Goal: Task Accomplishment & Management: Use online tool/utility

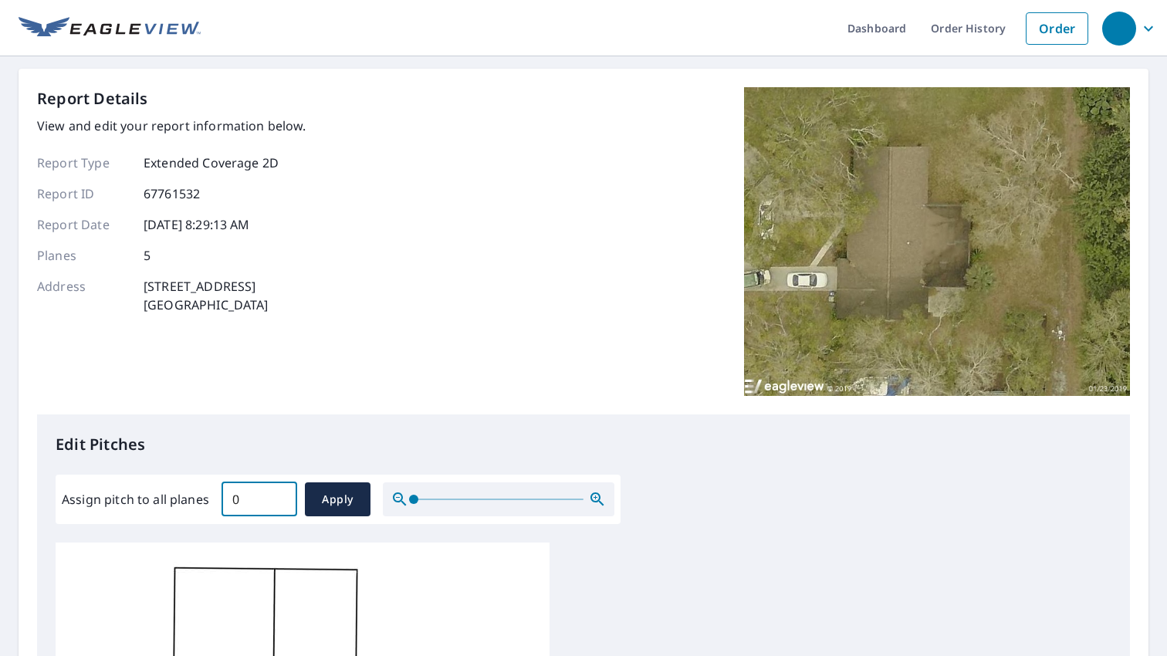
click at [275, 499] on input "0" at bounding box center [260, 499] width 76 height 43
type input "03"
click at [317, 492] on span "Apply" at bounding box center [337, 499] width 41 height 19
type input "03"
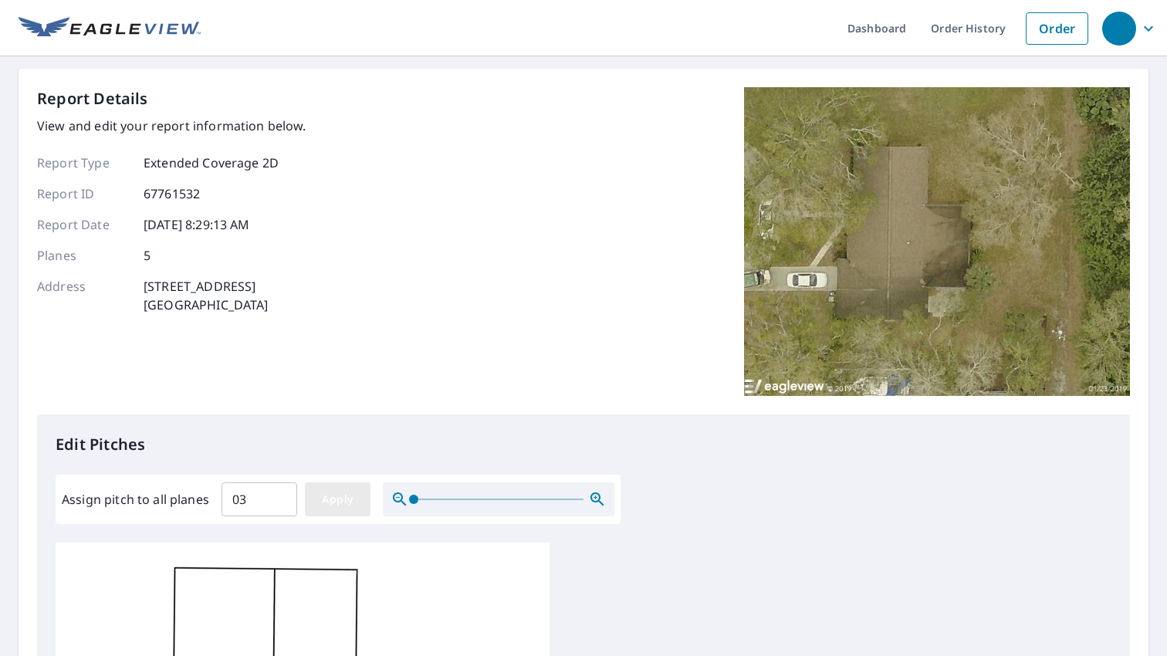
type input "03"
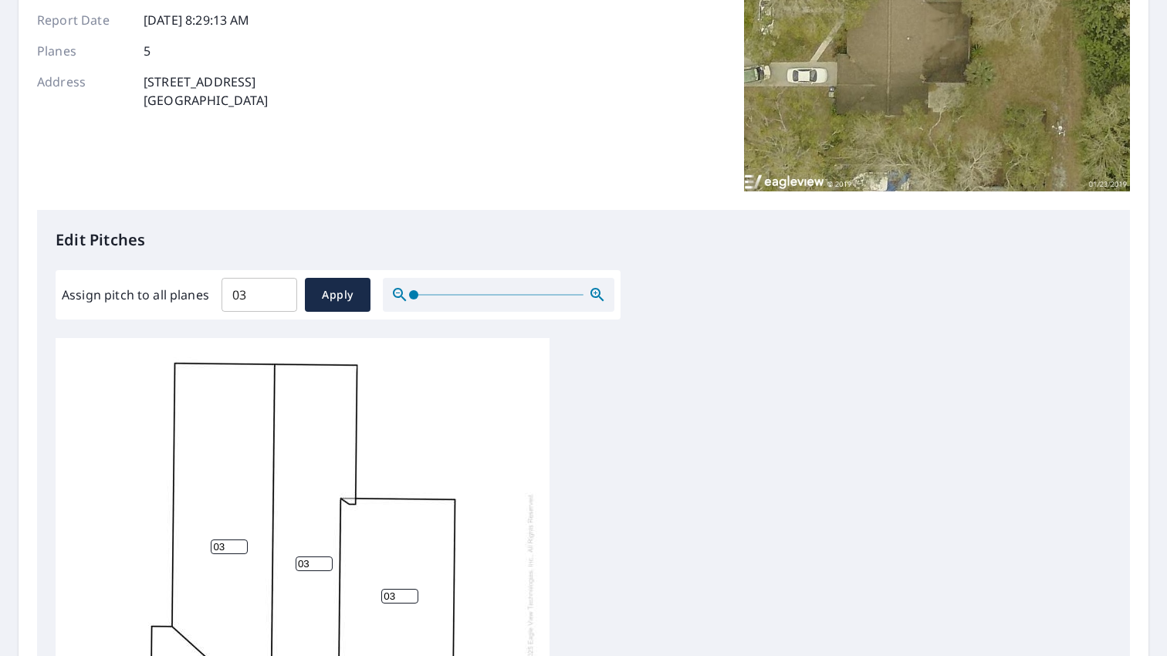
scroll to position [257, 0]
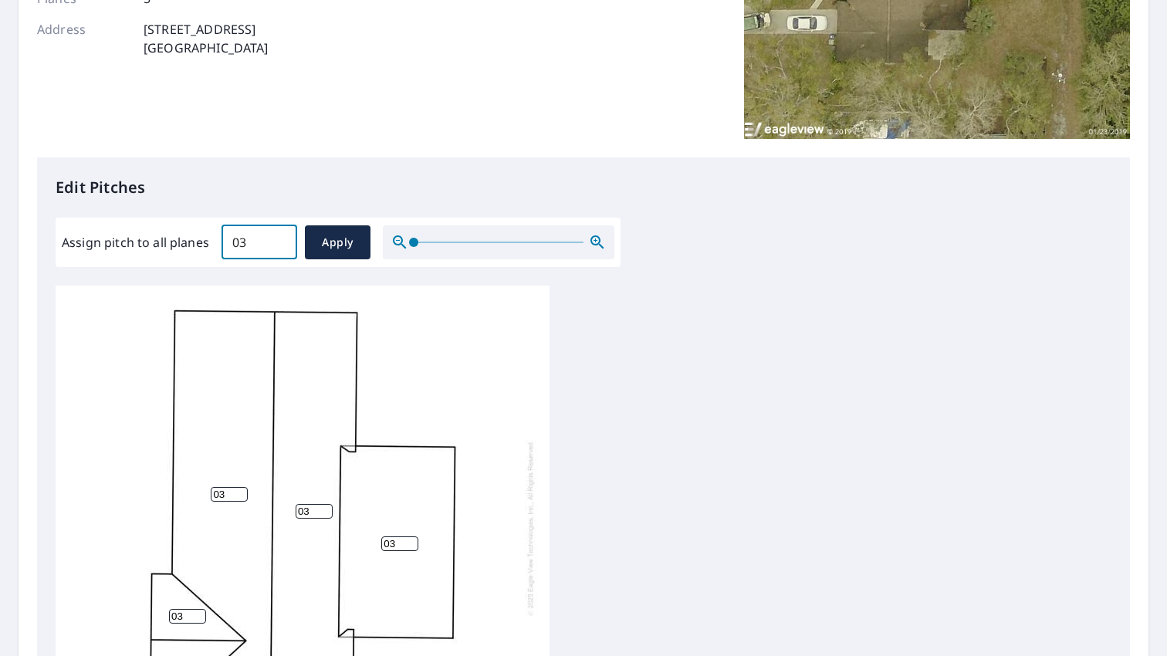
drag, startPoint x: 253, startPoint y: 245, endPoint x: 195, endPoint y: 243, distance: 57.9
click at [195, 243] on div "Assign pitch to all planes 03 ​ Apply" at bounding box center [338, 242] width 553 height 34
type input "3"
click at [347, 247] on span "Apply" at bounding box center [337, 242] width 41 height 19
type input "3"
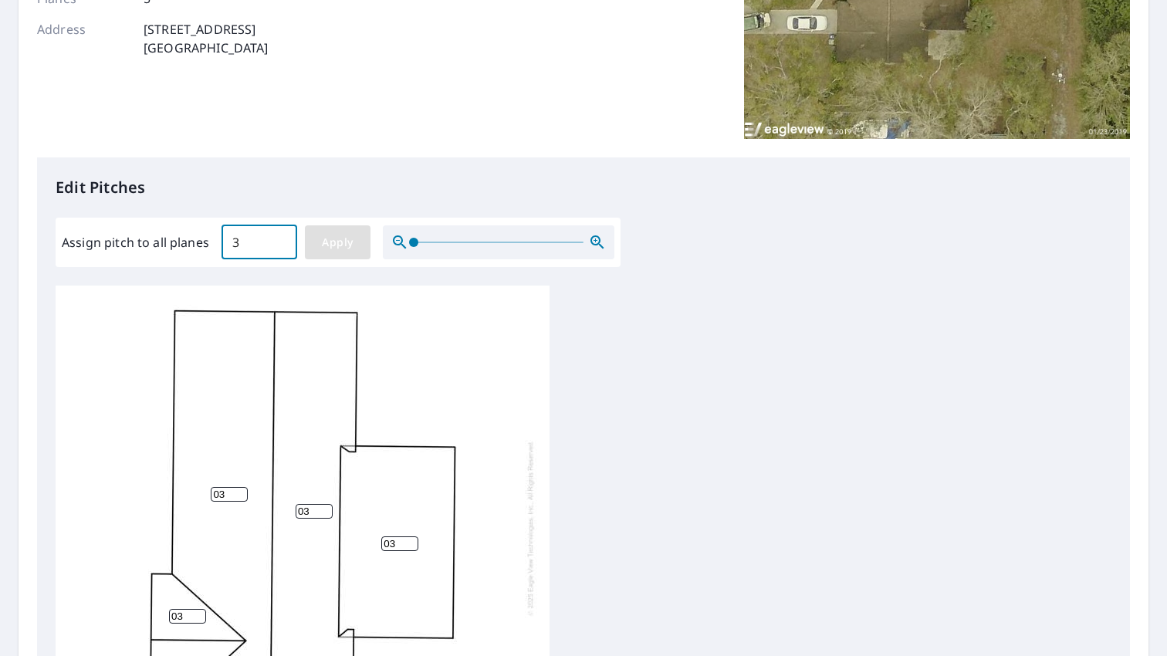
type input "3"
drag, startPoint x: 401, startPoint y: 544, endPoint x: 389, endPoint y: 546, distance: 12.6
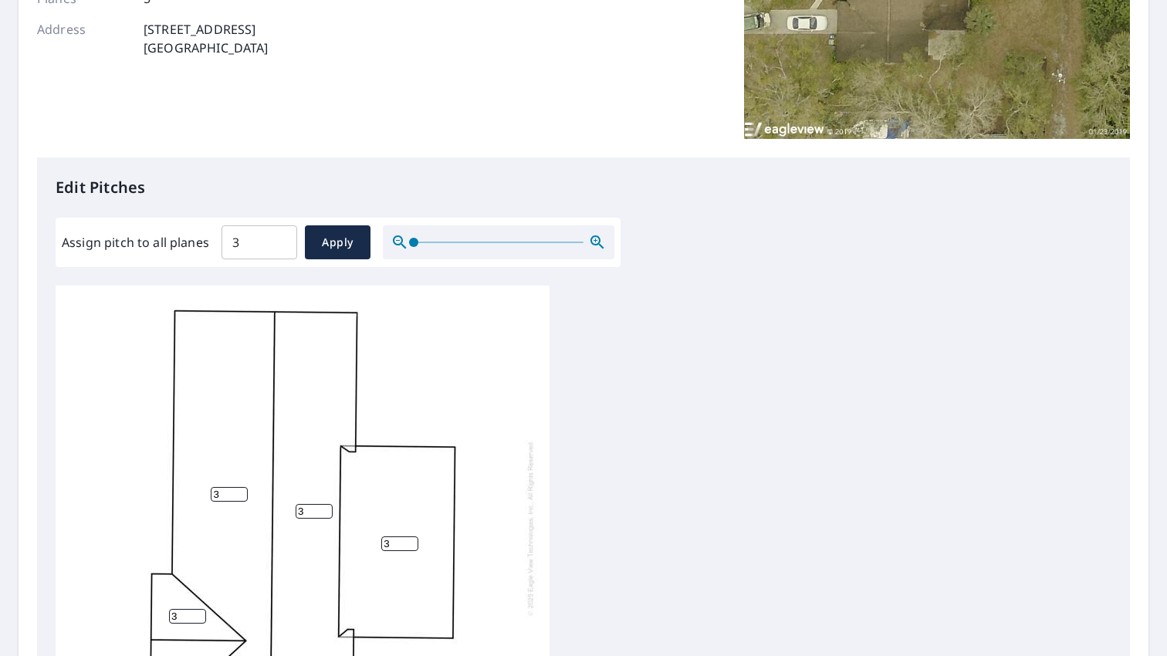
click at [390, 546] on input "3" at bounding box center [399, 543] width 37 height 15
type input "0"
click at [597, 497] on div "3 3 0 3 3" at bounding box center [584, 528] width 1056 height 485
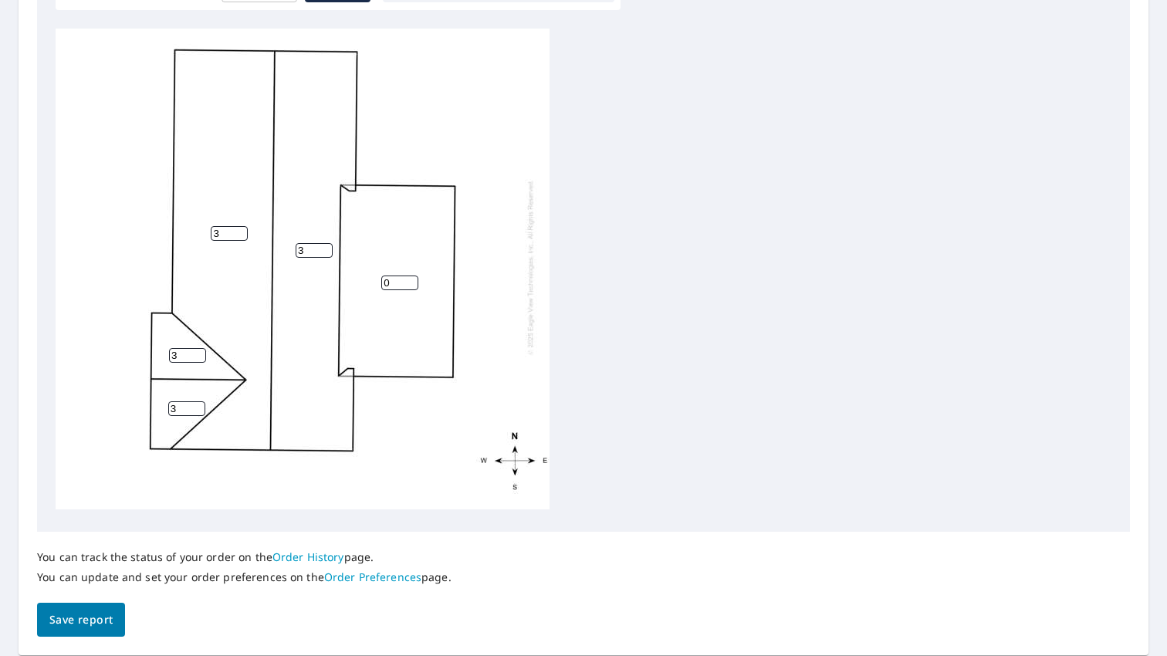
scroll to position [565, 0]
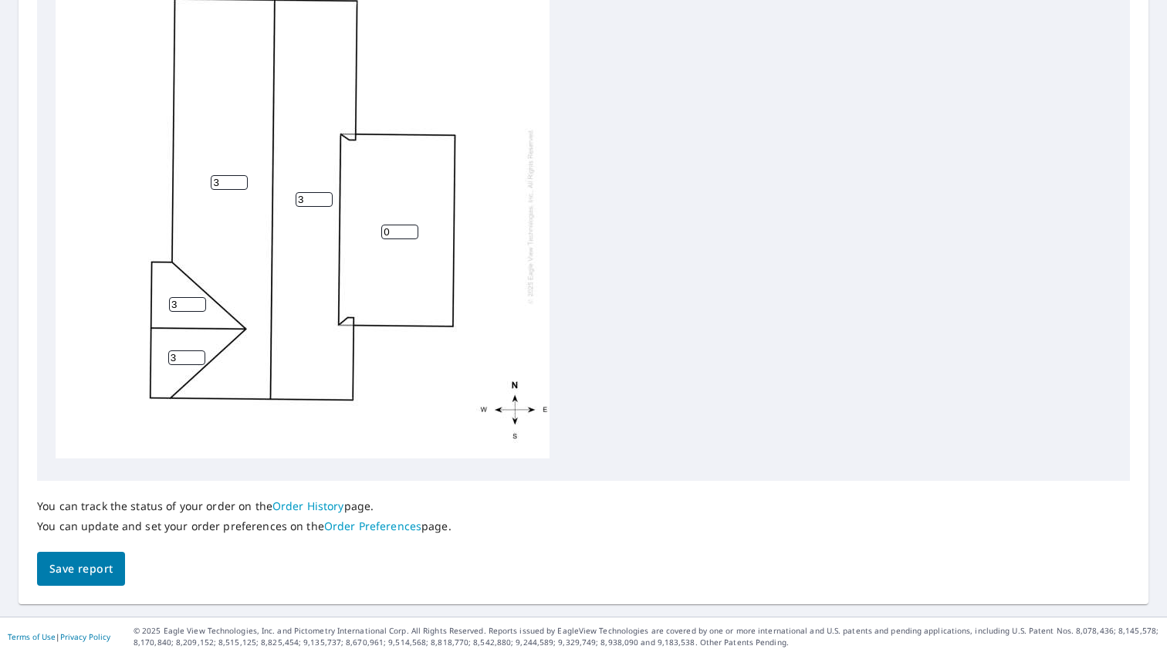
click at [100, 573] on span "Save report" at bounding box center [80, 569] width 63 height 19
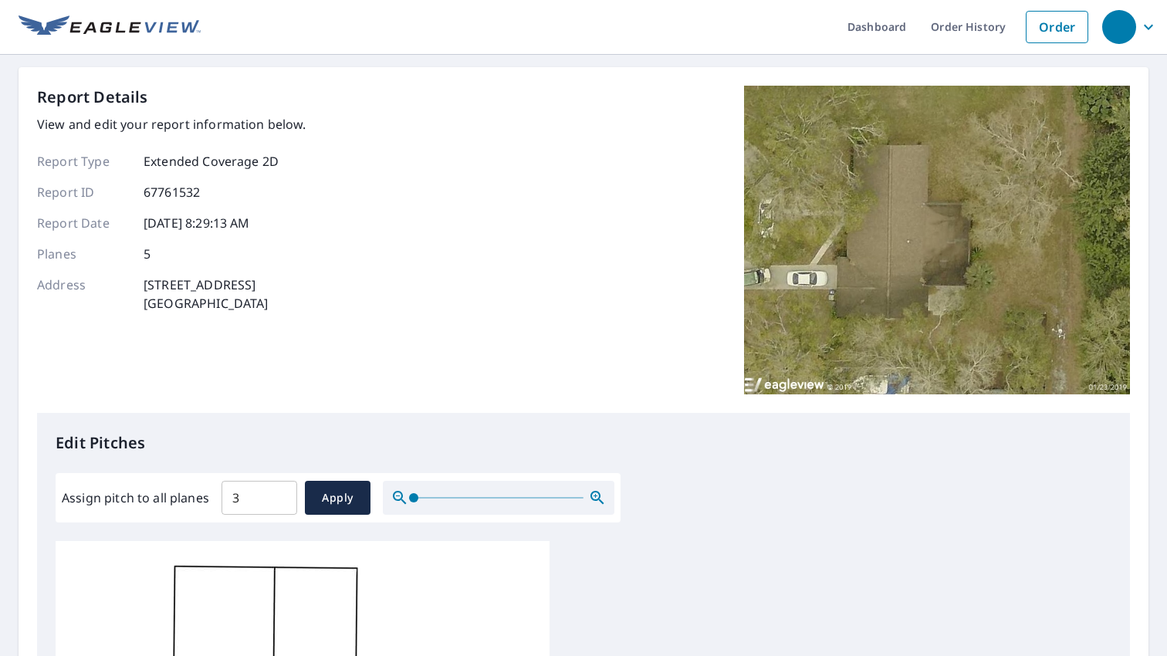
scroll to position [0, 0]
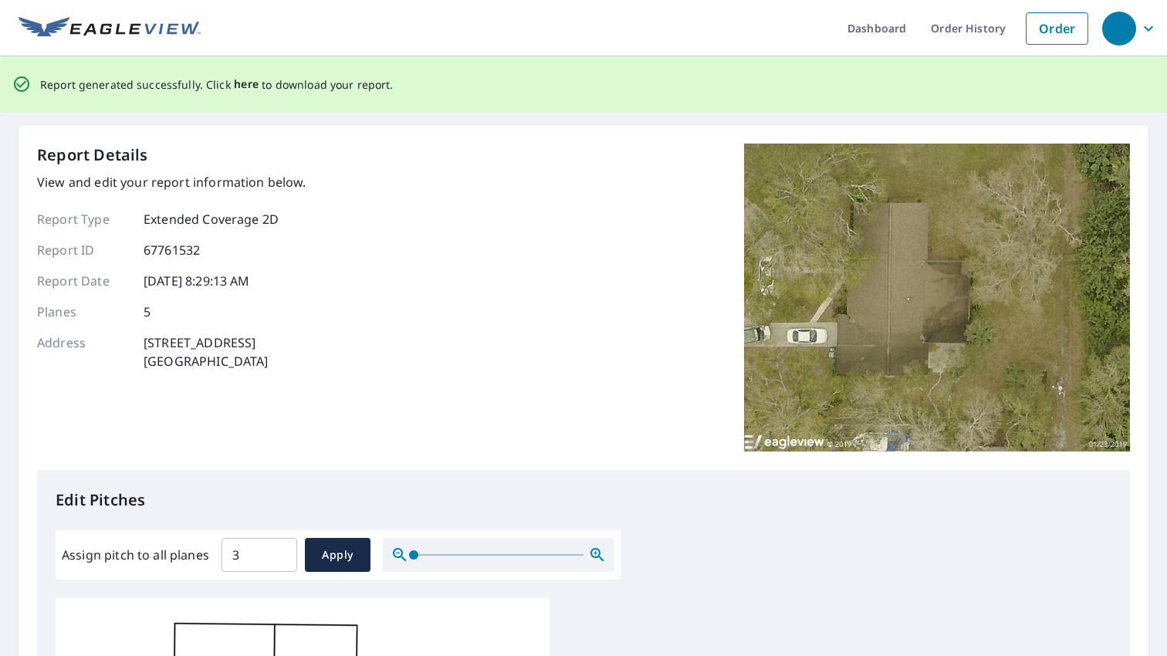
click at [244, 87] on span "here" at bounding box center [246, 84] width 25 height 19
